Goal: Transaction & Acquisition: Purchase product/service

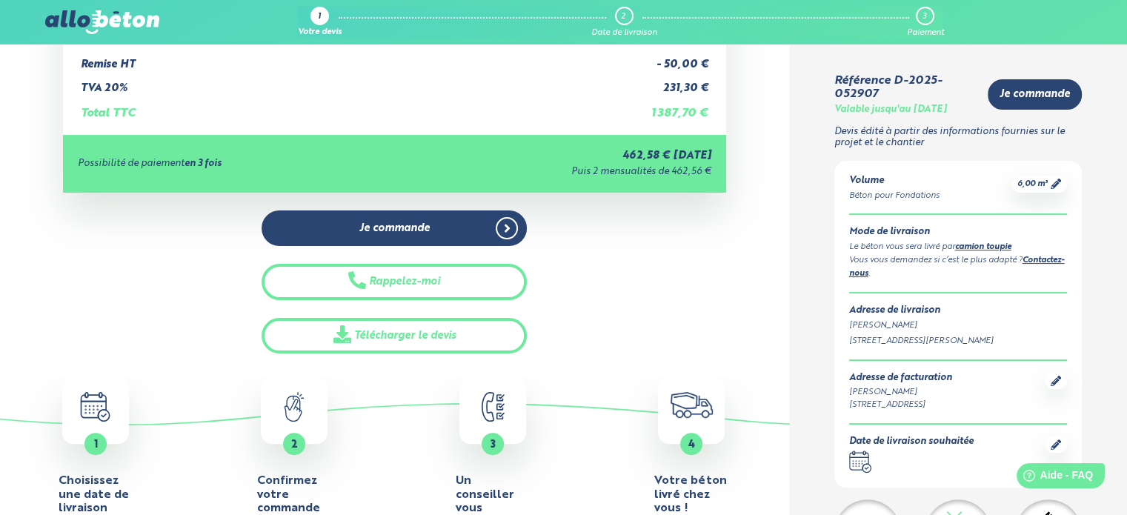
scroll to position [222, 0]
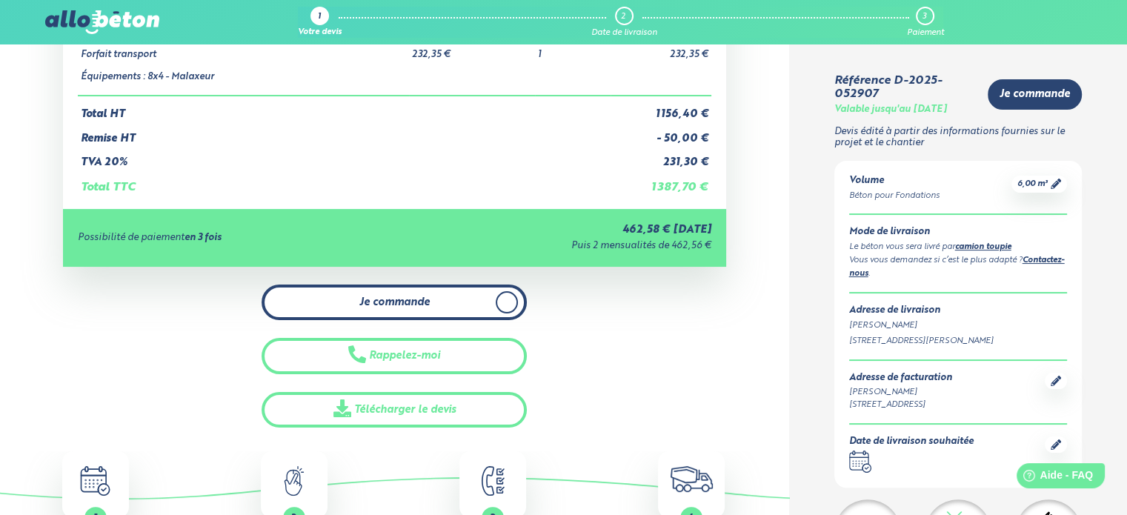
click at [469, 309] on link "Je commande" at bounding box center [394, 303] width 265 height 36
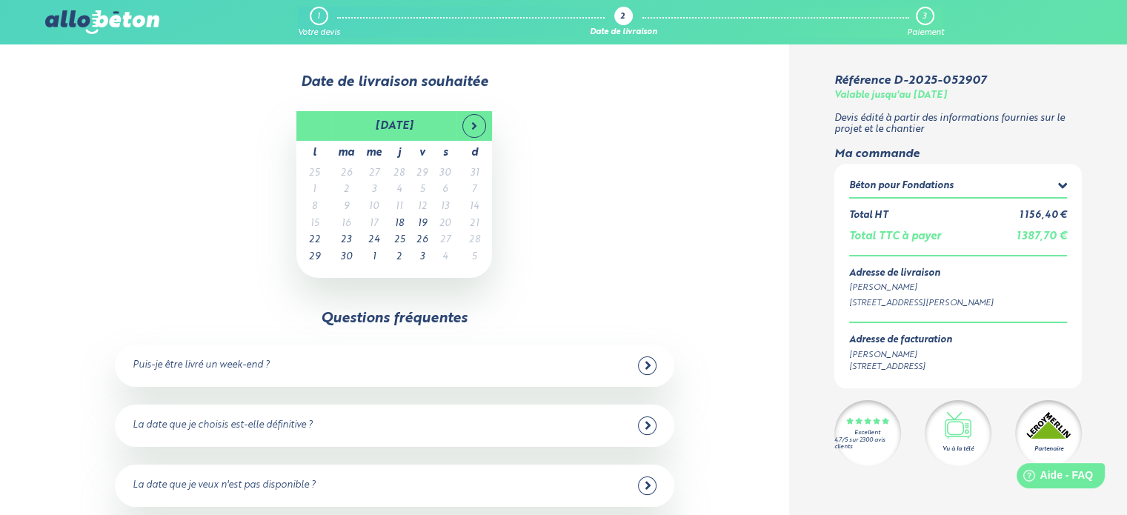
click at [1056, 183] on div "Béton pour Fondations" at bounding box center [958, 188] width 219 height 19
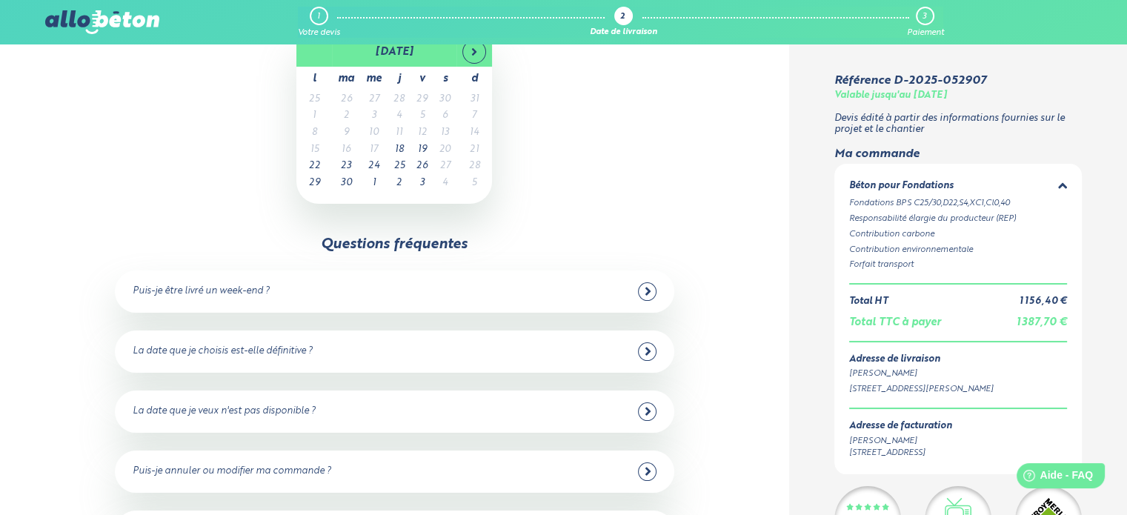
scroll to position [148, 0]
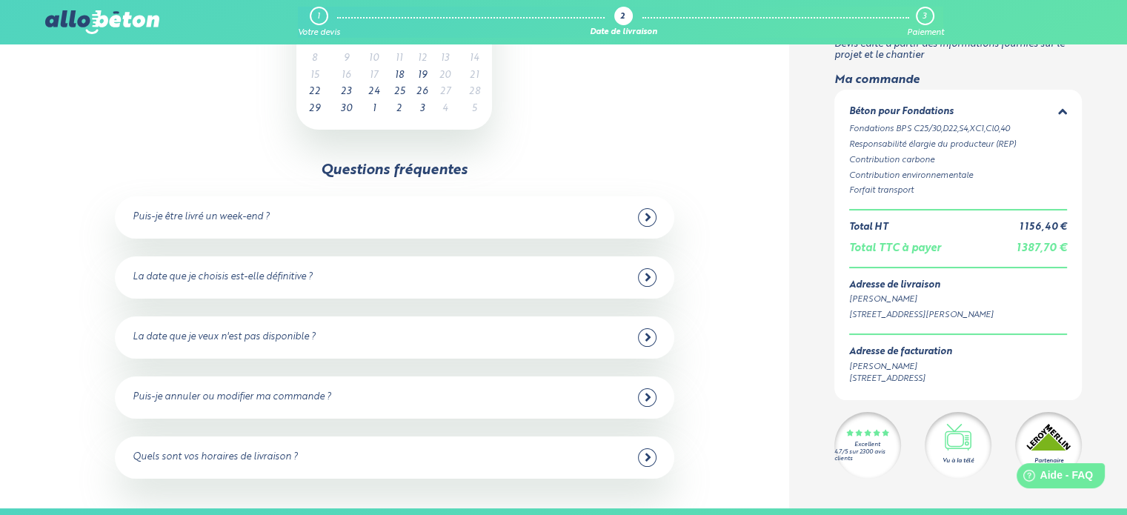
click at [648, 338] on icon at bounding box center [647, 338] width 5 height 8
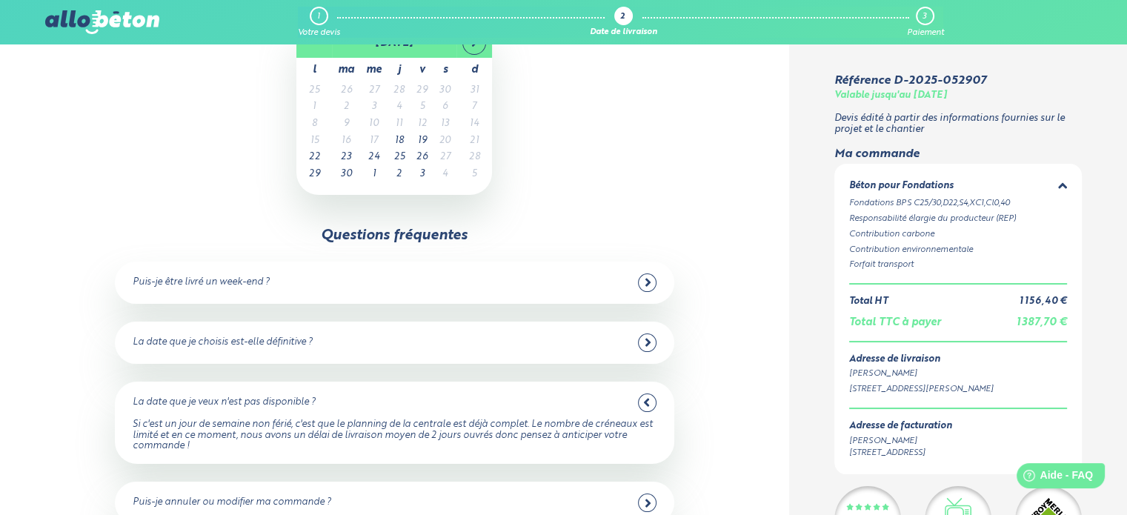
scroll to position [74, 0]
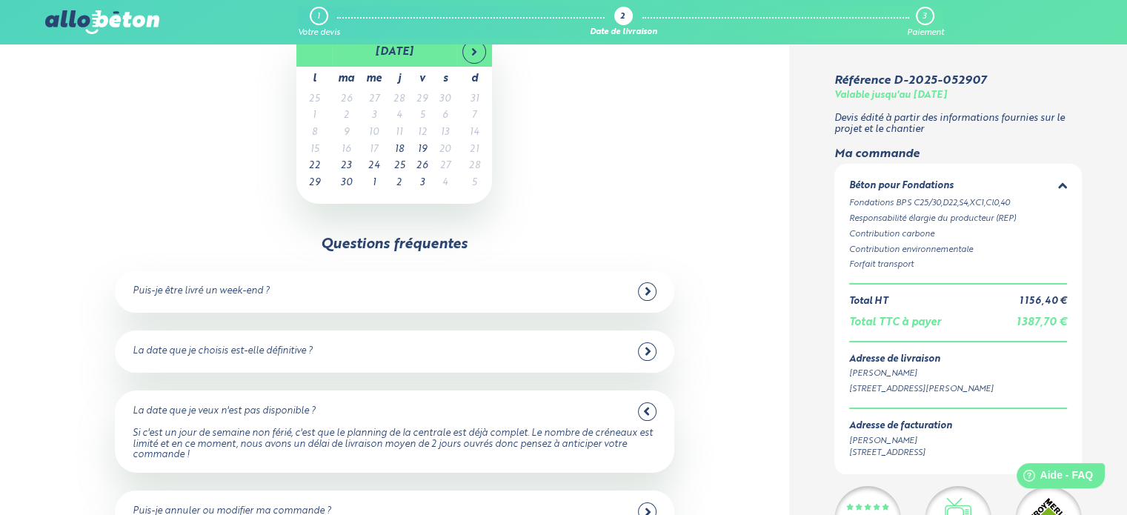
click at [1061, 183] on icon at bounding box center [1063, 186] width 10 height 15
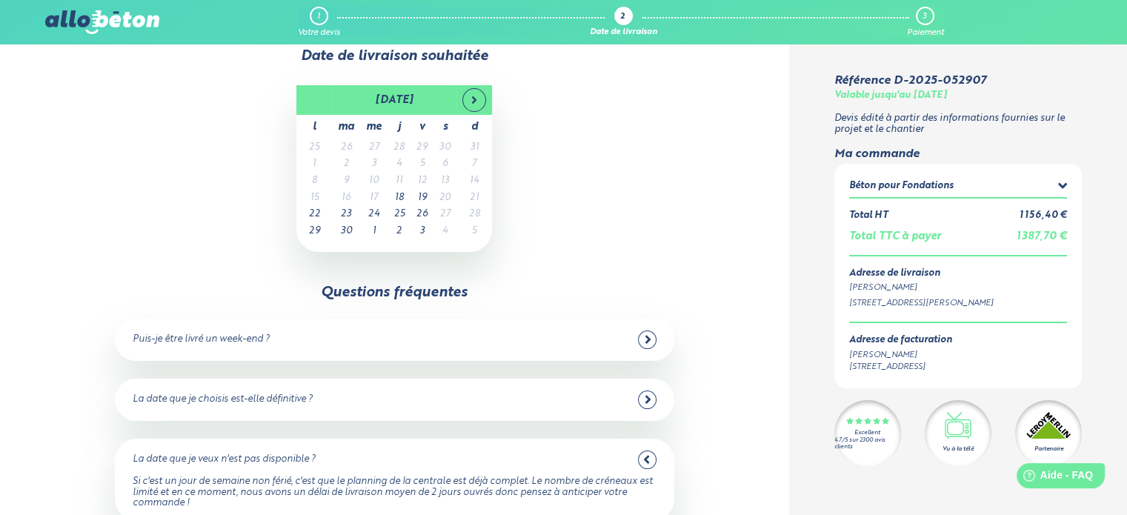
scroll to position [0, 0]
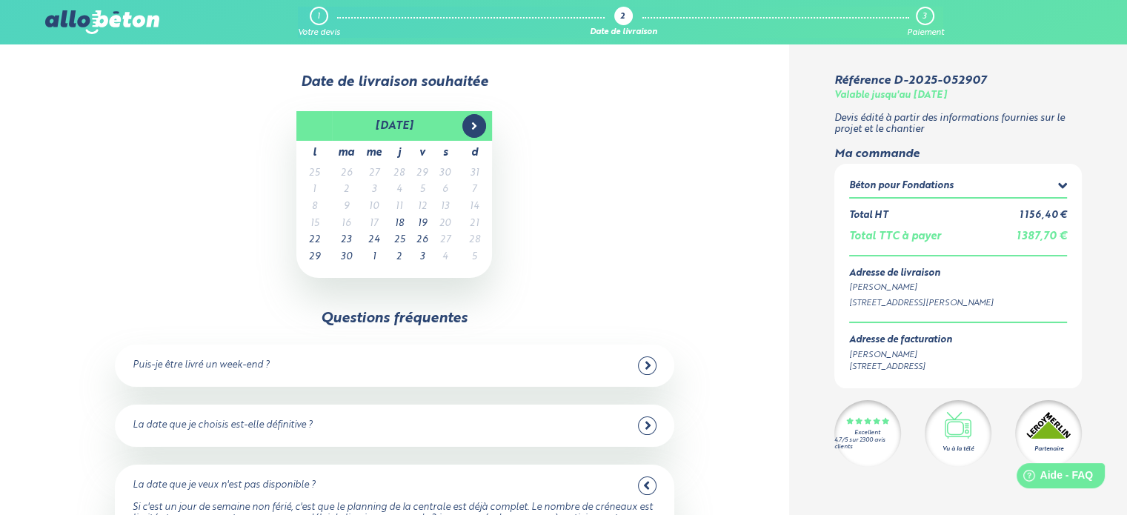
click at [470, 124] on icon at bounding box center [474, 126] width 12 height 12
click at [321, 122] on span at bounding box center [315, 126] width 24 height 24
click at [375, 222] on td "17" at bounding box center [373, 224] width 27 height 17
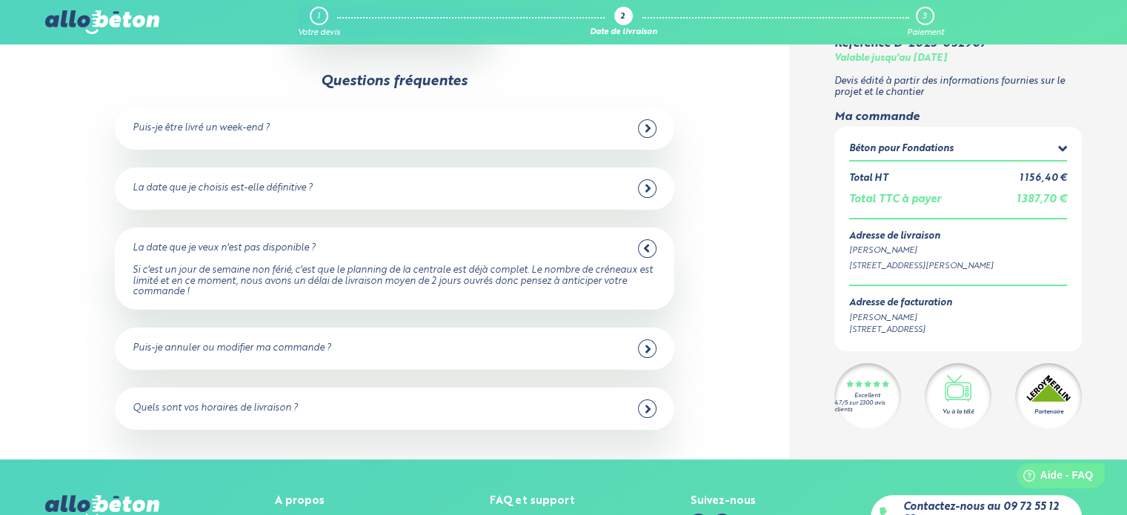
scroll to position [148, 0]
